Goal: Task Accomplishment & Management: Use online tool/utility

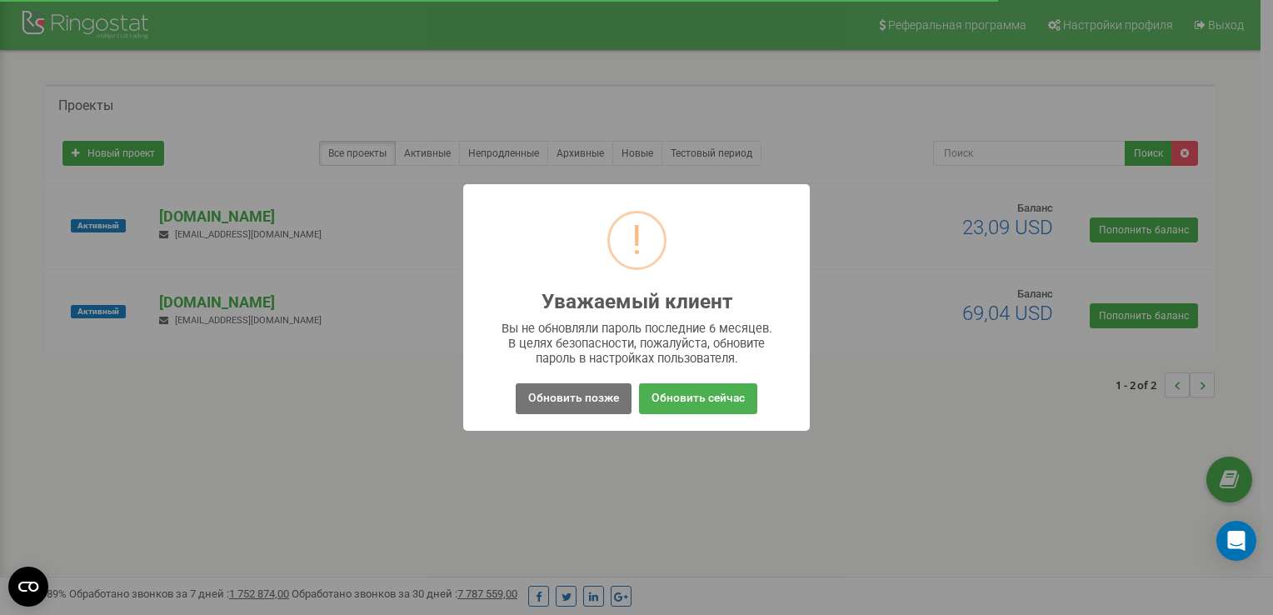
click at [673, 455] on div "! Уважаемый клиент × Вы не обновляли пароль последние 6 месяцев. В целях безопа…" at bounding box center [636, 307] width 1273 height 615
click at [547, 392] on button "Обновить позже" at bounding box center [574, 398] width 116 height 31
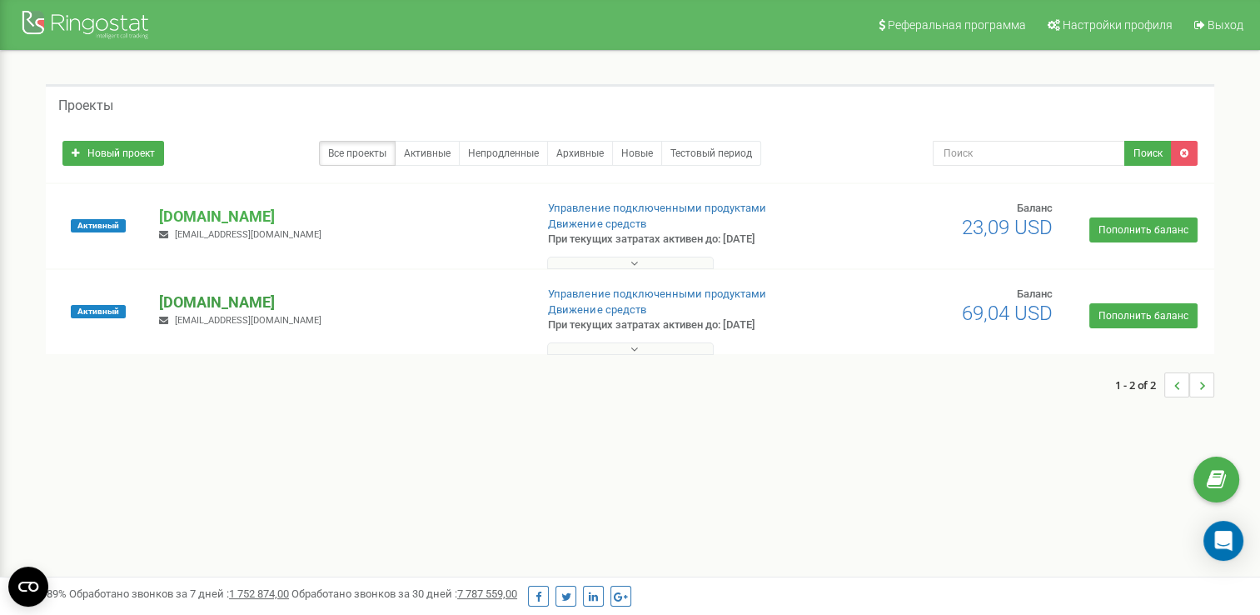
click at [193, 301] on p "[DOMAIN_NAME]" at bounding box center [340, 303] width 362 height 22
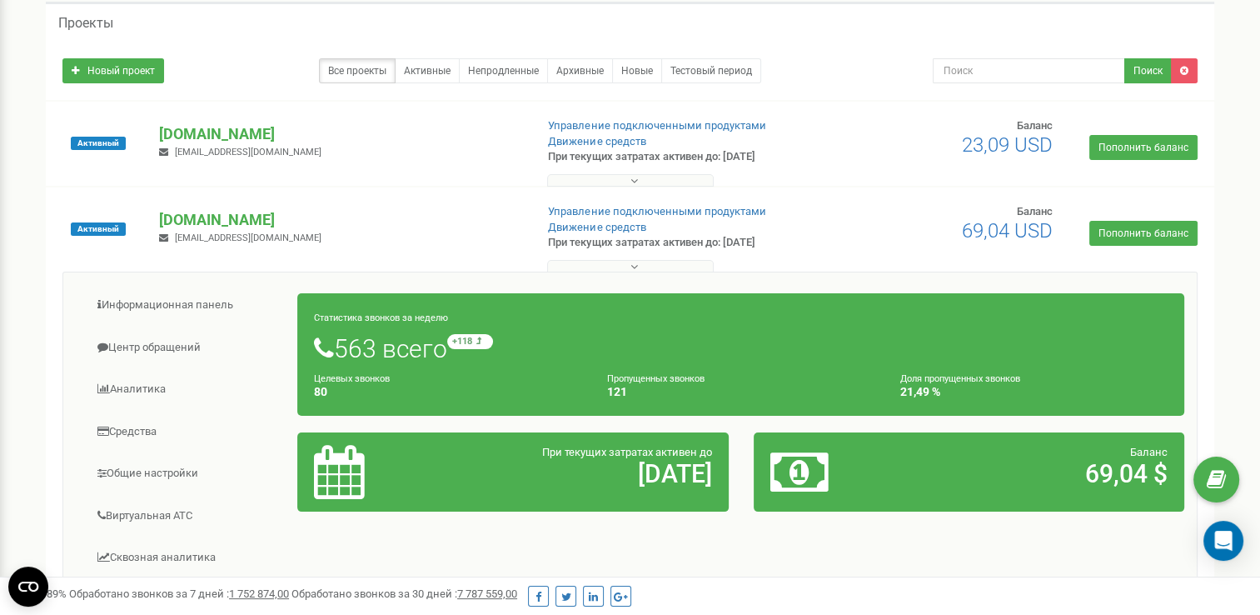
scroll to position [83, 0]
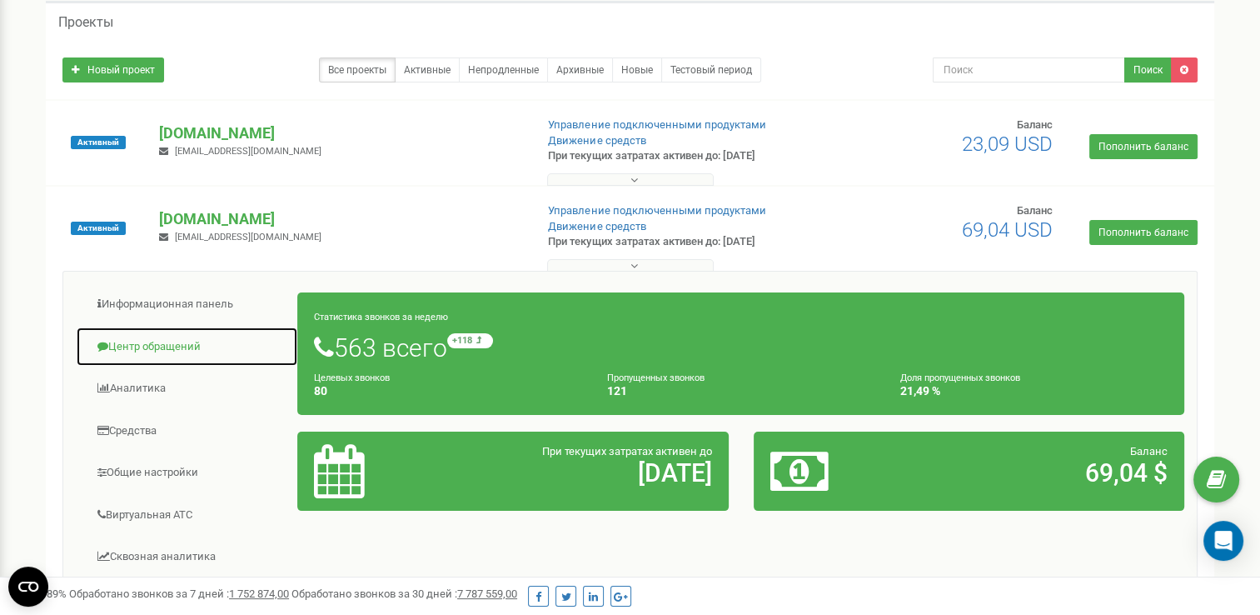
click at [150, 345] on link "Центр обращений" at bounding box center [187, 347] width 222 height 41
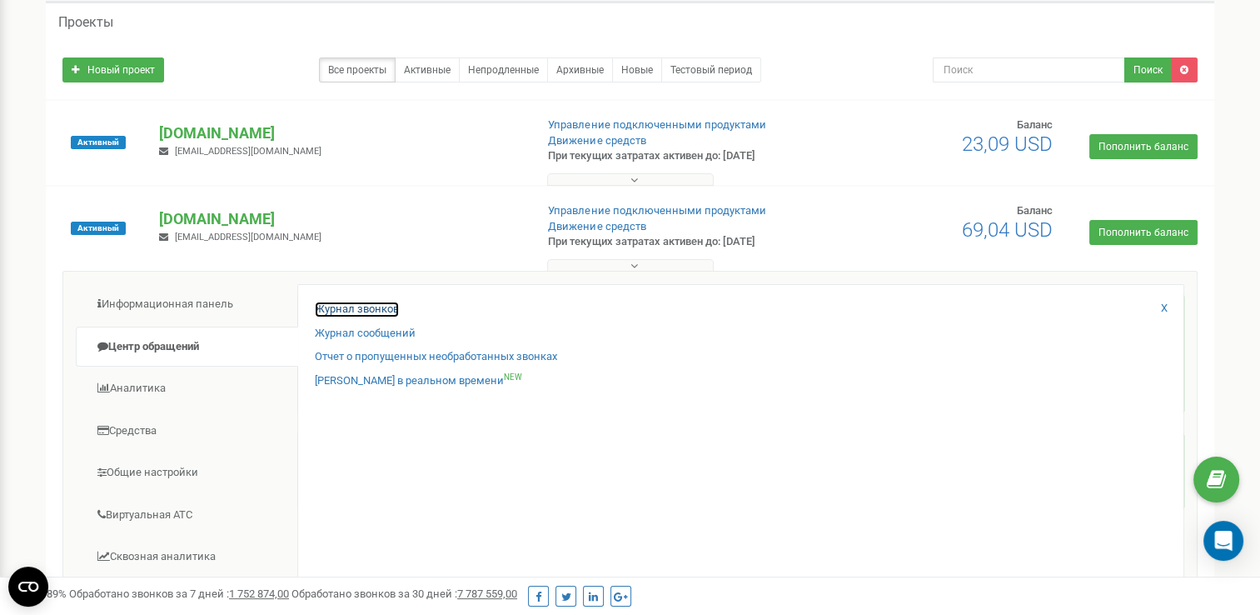
click at [366, 308] on link "Журнал звонков" at bounding box center [357, 310] width 84 height 16
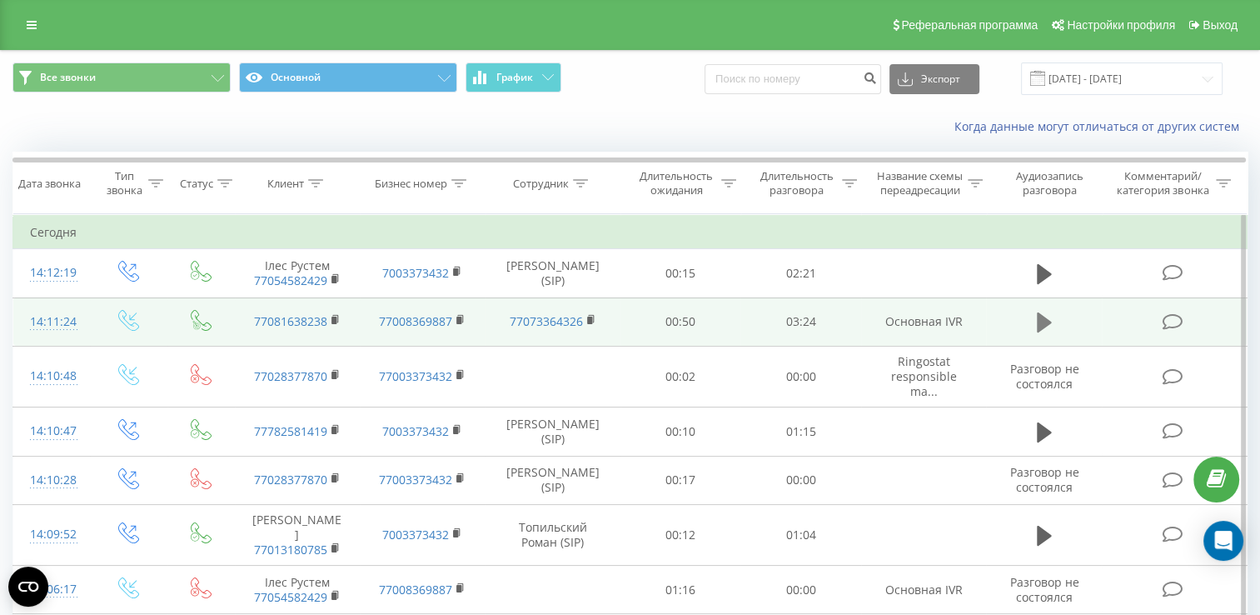
click at [1045, 334] on icon at bounding box center [1044, 322] width 15 height 23
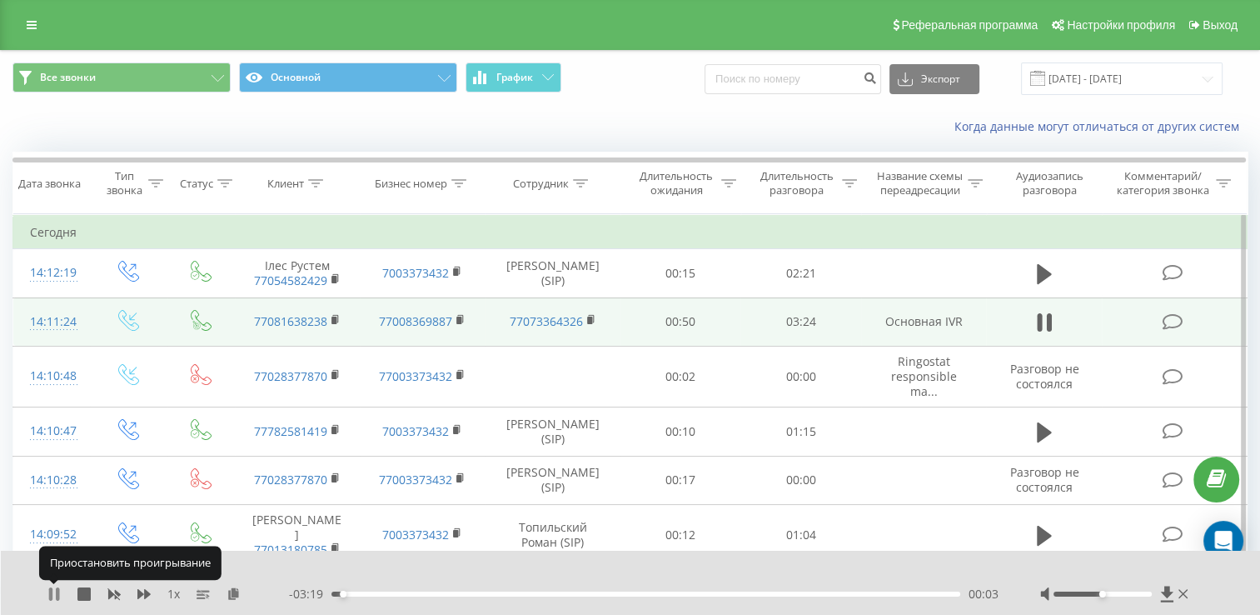
click at [54, 594] on icon at bounding box center [53, 593] width 13 height 13
click at [337, 322] on icon at bounding box center [335, 318] width 6 height 7
